Goal: Task Accomplishment & Management: Manage account settings

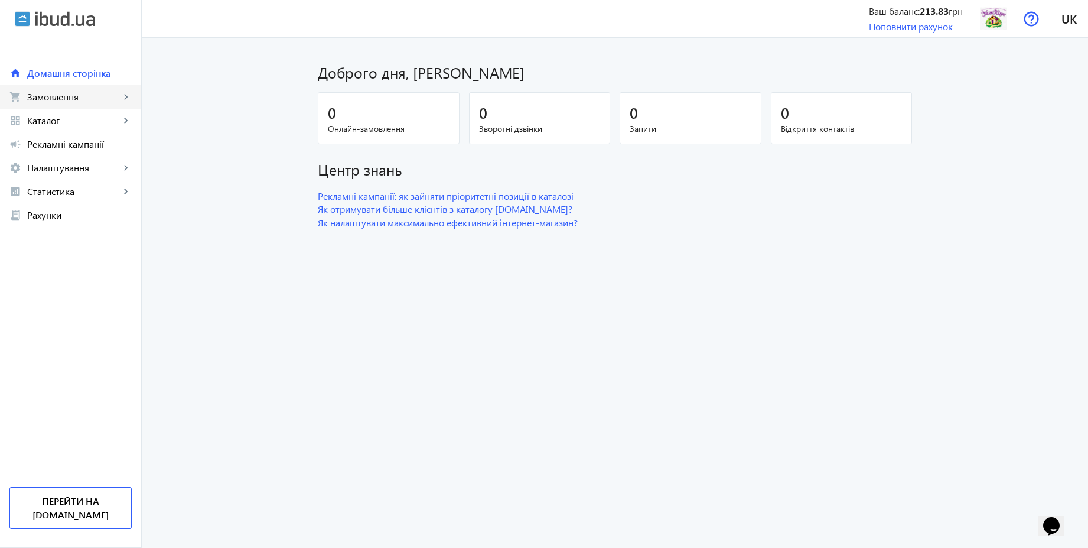
click at [66, 98] on span "Замовлення" at bounding box center [73, 97] width 93 height 12
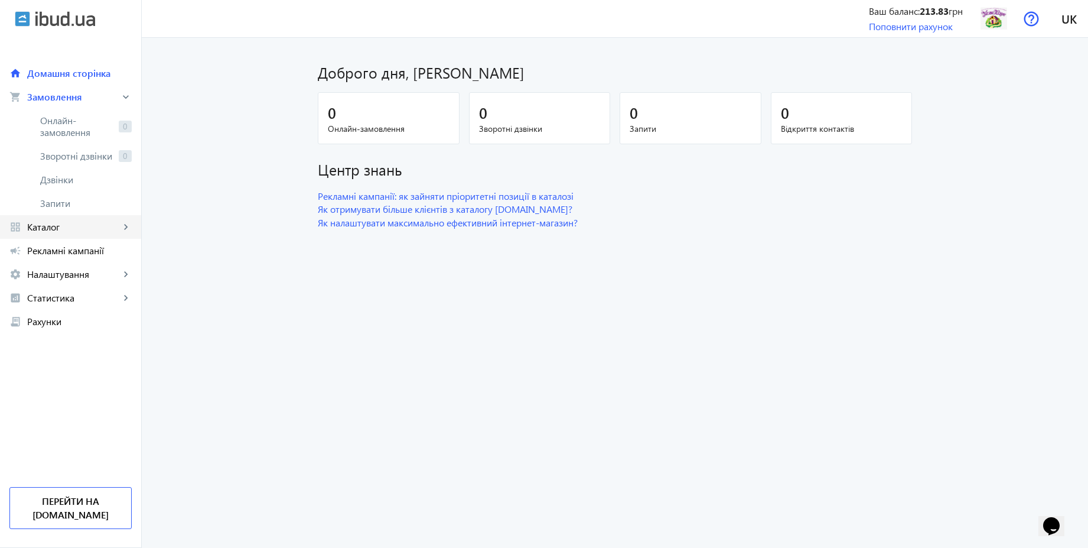
click at [60, 220] on link "grid_view Каталог keyboard_arrow_right" at bounding box center [70, 227] width 141 height 24
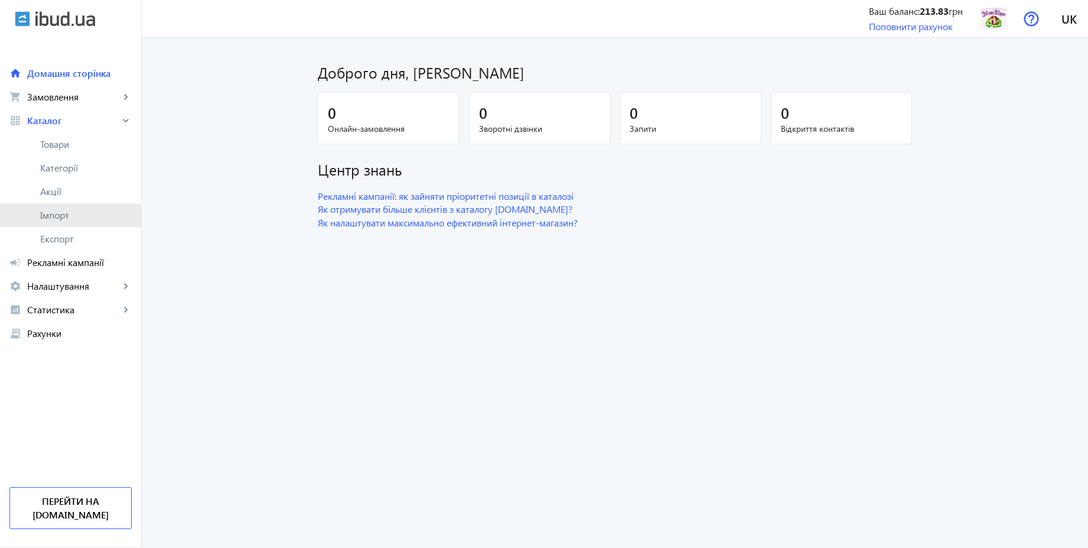
click at [72, 214] on span "Імпорт" at bounding box center [86, 215] width 92 height 12
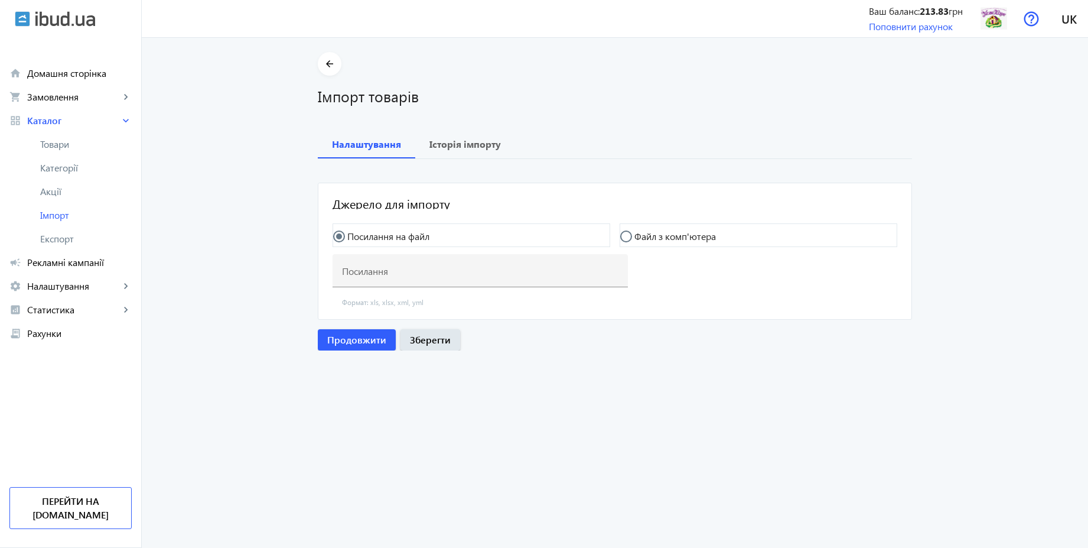
type input "[URL][DOMAIN_NAME]"
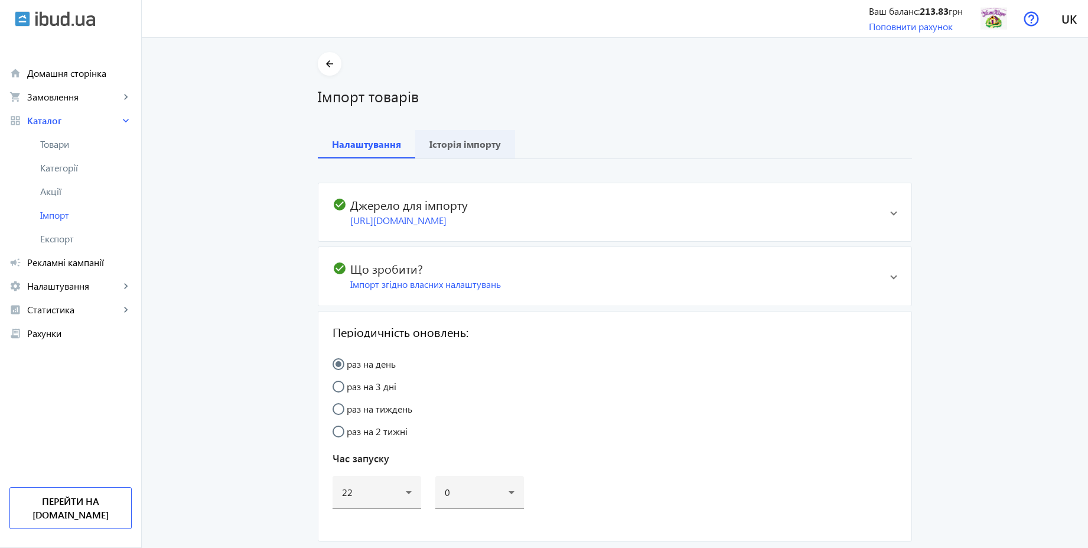
click at [470, 144] on b "Історія імпорту" at bounding box center [465, 143] width 71 height 9
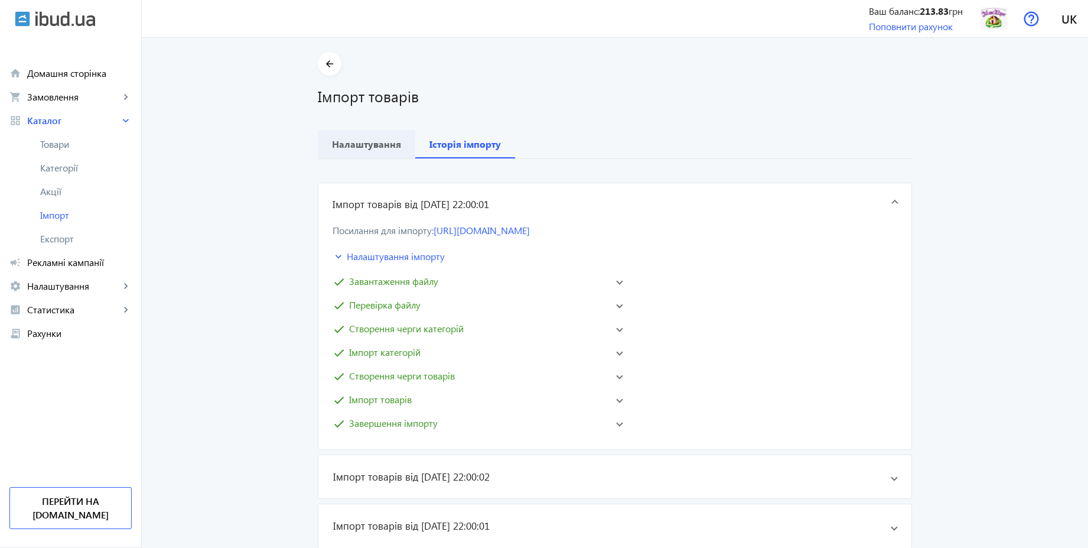
click at [375, 141] on b "Налаштування" at bounding box center [366, 143] width 69 height 9
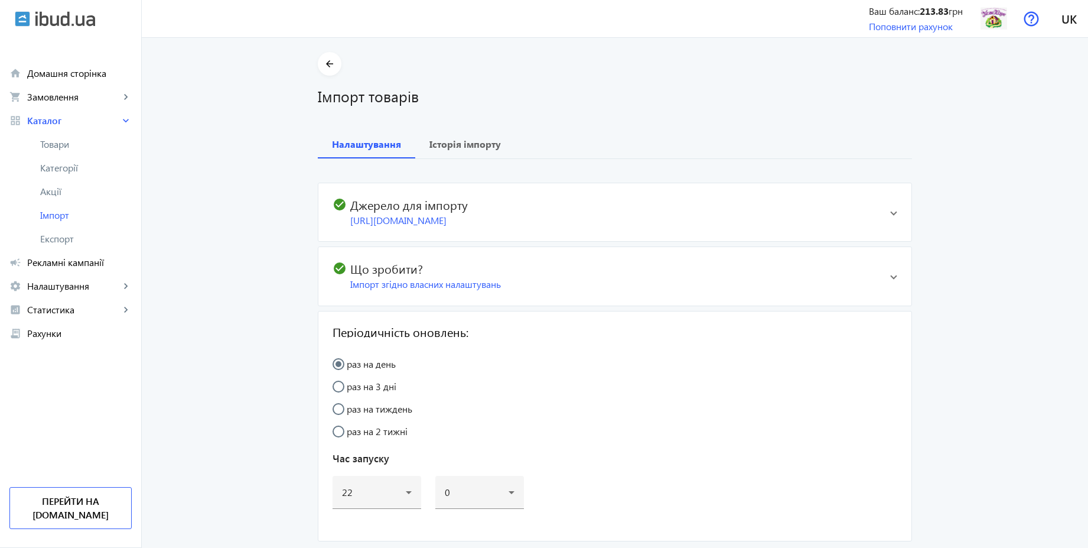
click at [885, 295] on mat-expansion-panel-header "check_circle Що зробити? Імпорт згідно власних налаштувань" at bounding box center [614, 276] width 593 height 58
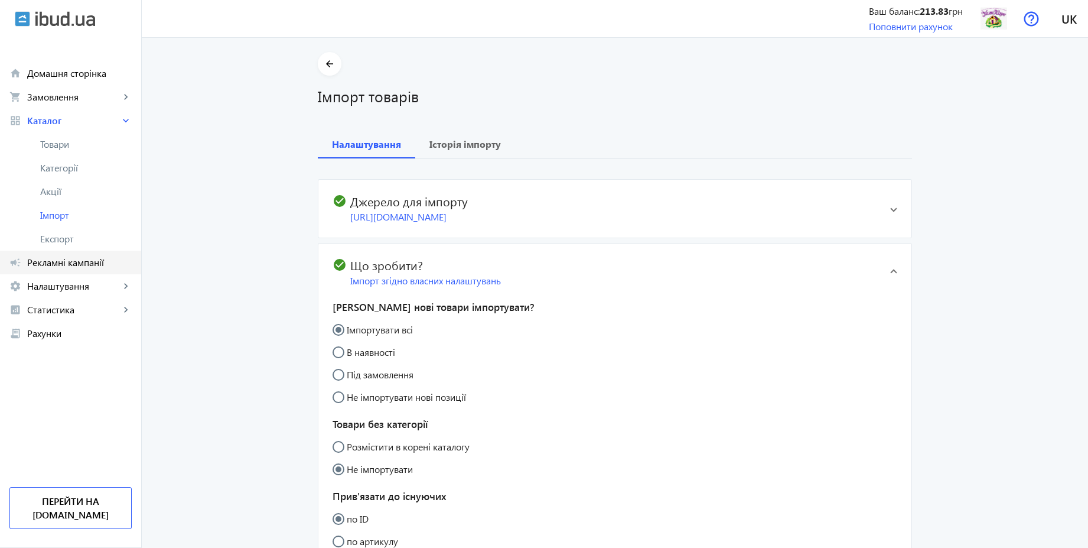
click at [81, 261] on span "Рекламні кампанії" at bounding box center [79, 262] width 105 height 12
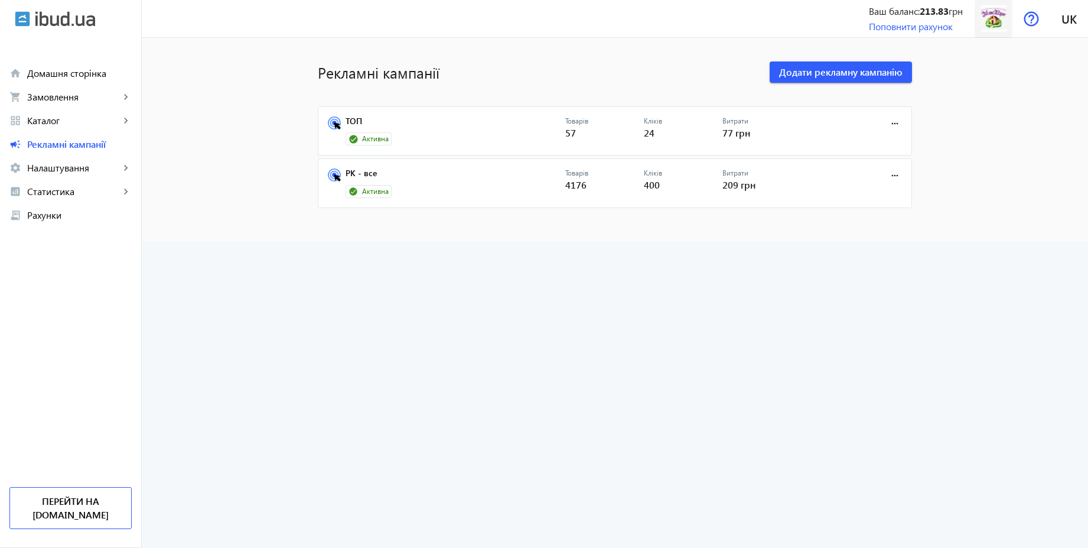
click at [997, 16] on img at bounding box center [994, 18] width 27 height 27
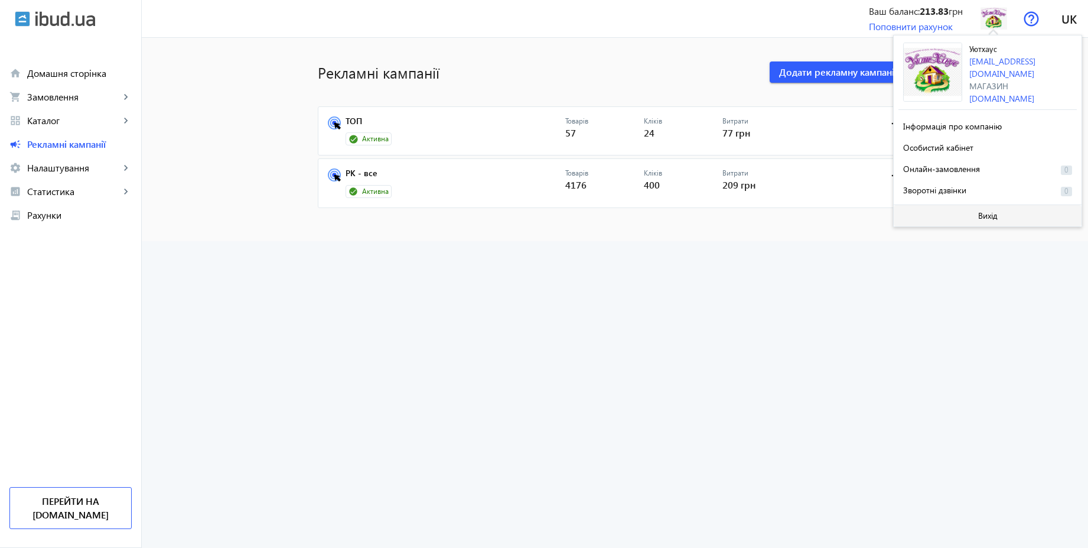
click at [968, 221] on span at bounding box center [988, 215] width 188 height 28
